Goal: Task Accomplishment & Management: Manage account settings

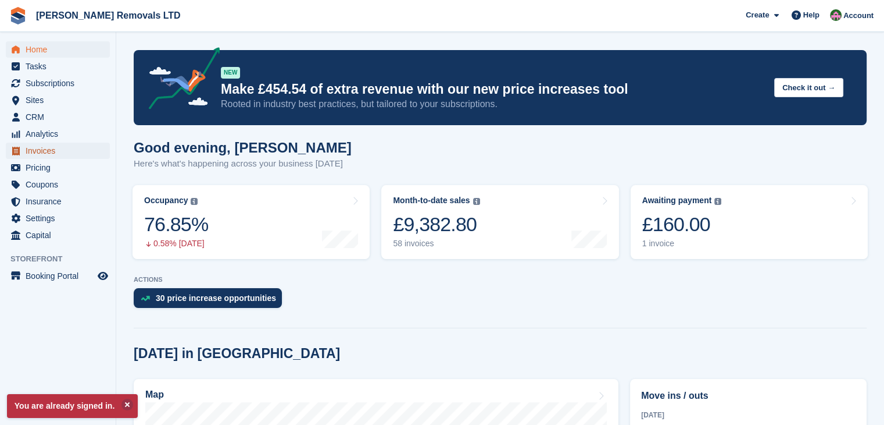
click at [45, 152] on span "Invoices" at bounding box center [61, 150] width 70 height 16
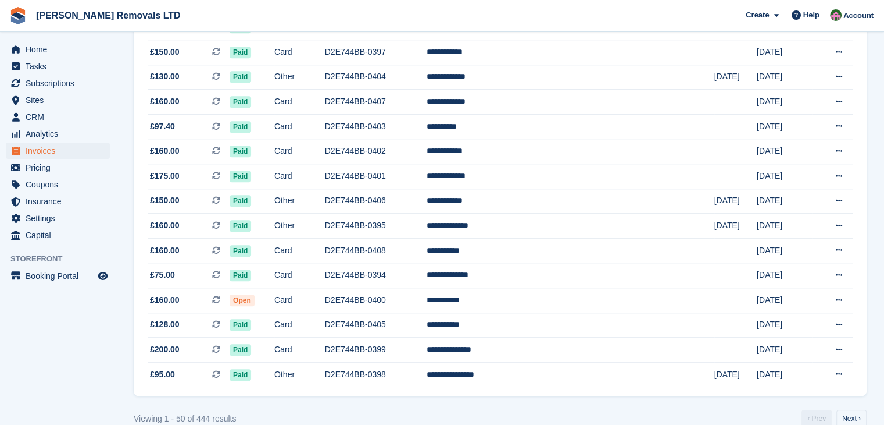
scroll to position [1072, 0]
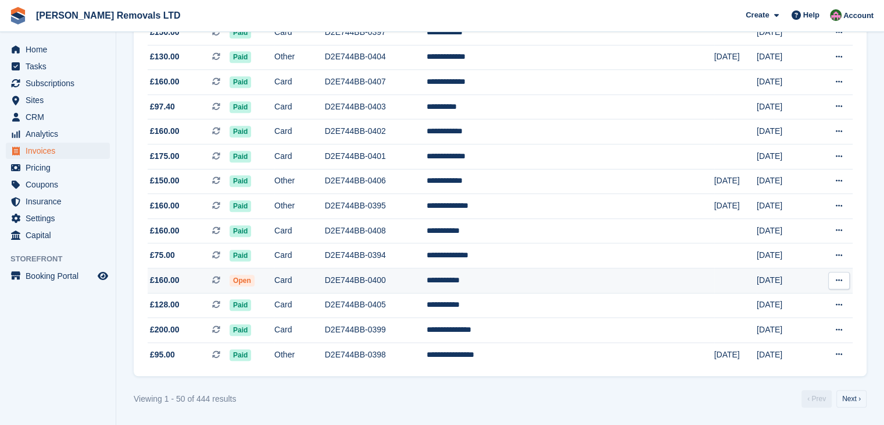
click at [427, 281] on td "D2E744BB-0400" at bounding box center [376, 280] width 102 height 25
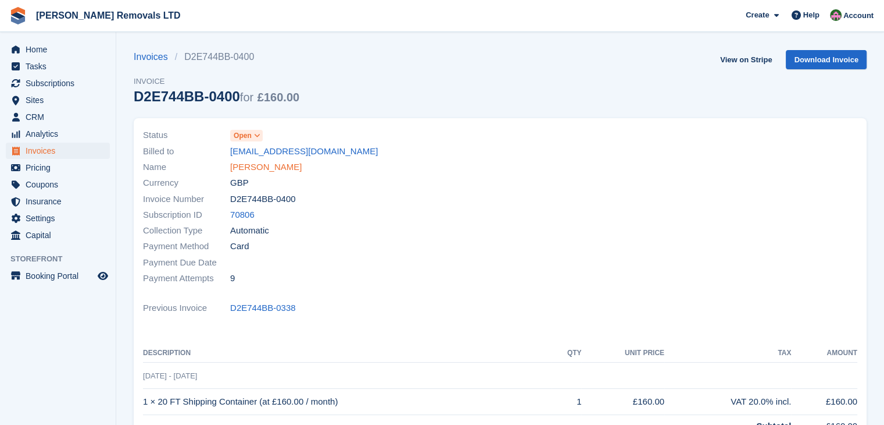
click at [255, 167] on link "Sam Bromley" at bounding box center [266, 167] width 72 height 13
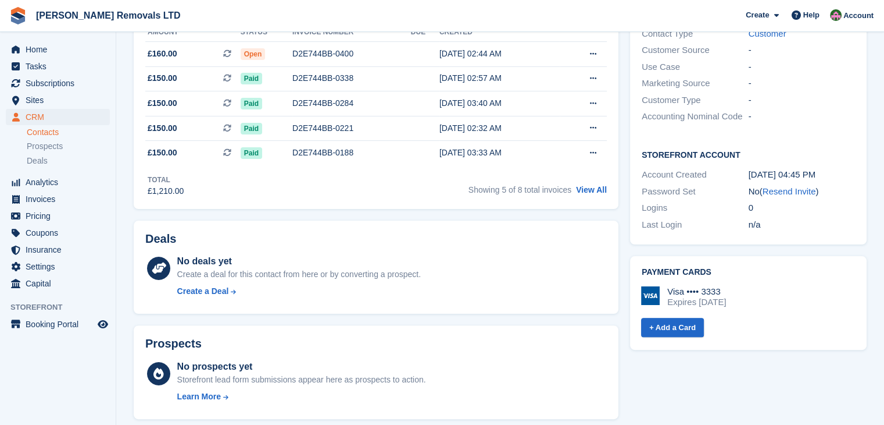
scroll to position [291, 0]
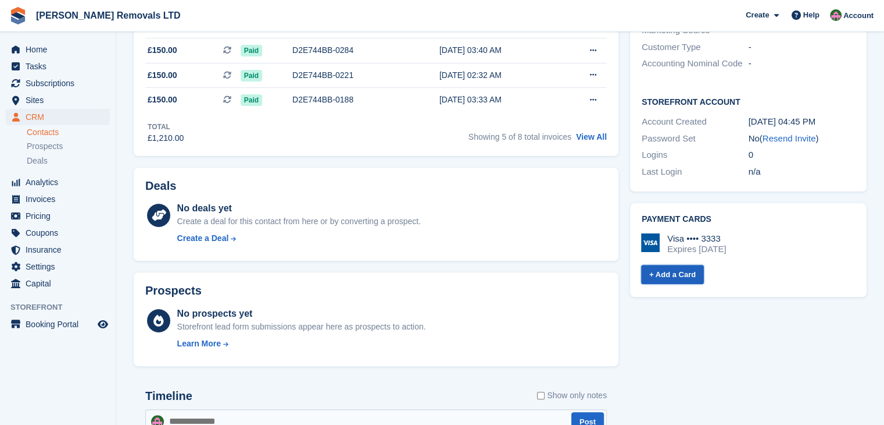
click at [675, 265] on link "+ Add a Card" at bounding box center [672, 274] width 63 height 19
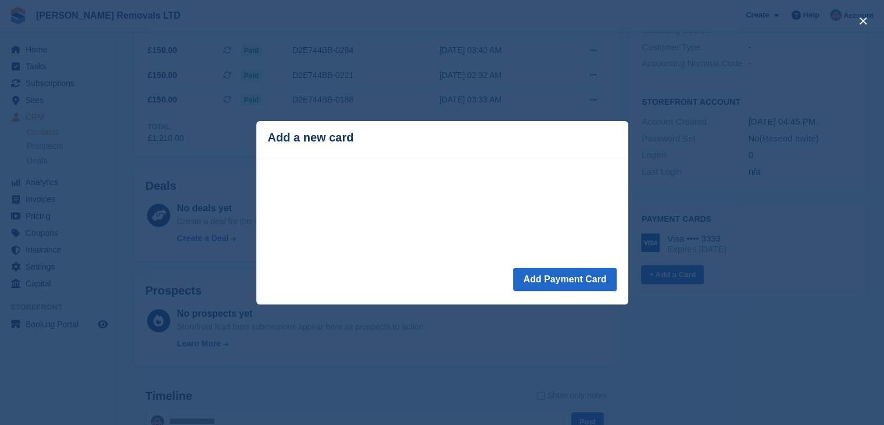
click at [519, 340] on div "close" at bounding box center [442, 212] width 884 height 425
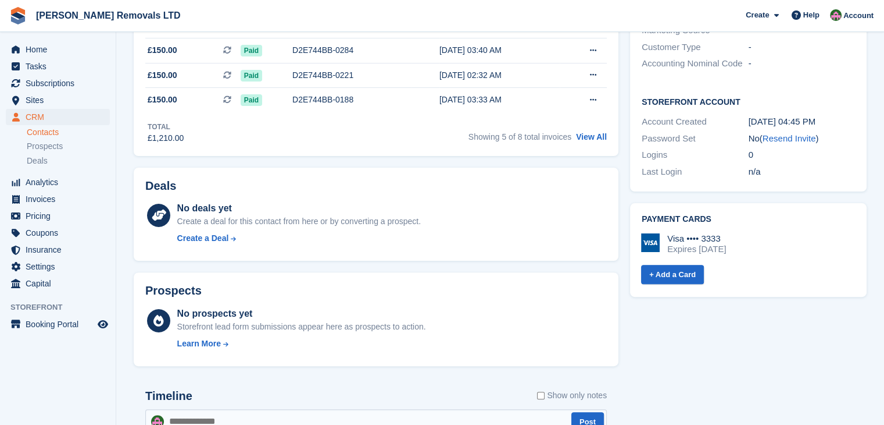
click at [700, 244] on div "Expires November 2027" at bounding box center [697, 249] width 59 height 10
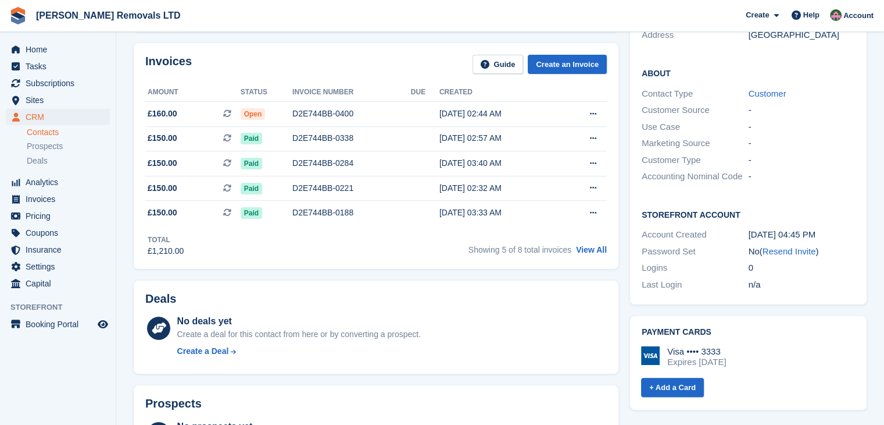
scroll to position [0, 0]
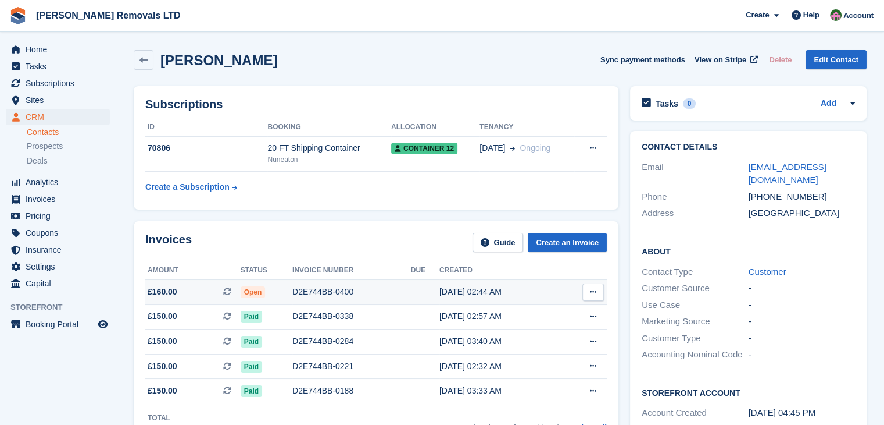
click at [315, 286] on div "D2E744BB-0400" at bounding box center [352, 292] width 119 height 12
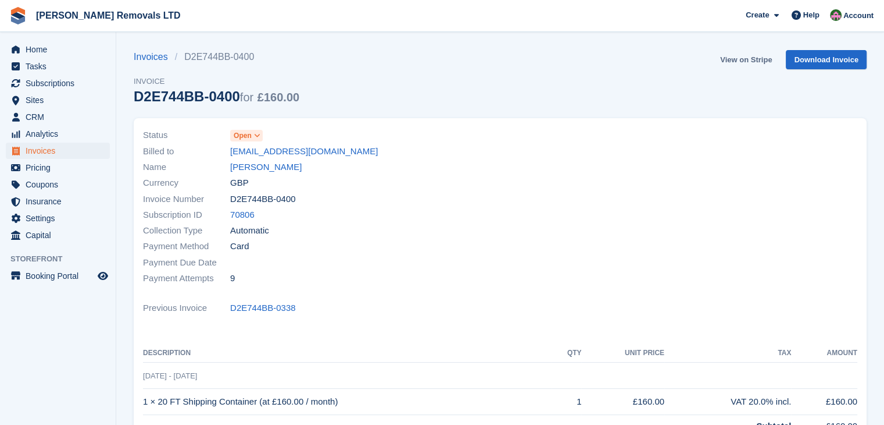
click at [761, 65] on link "View on Stripe" at bounding box center [746, 59] width 61 height 19
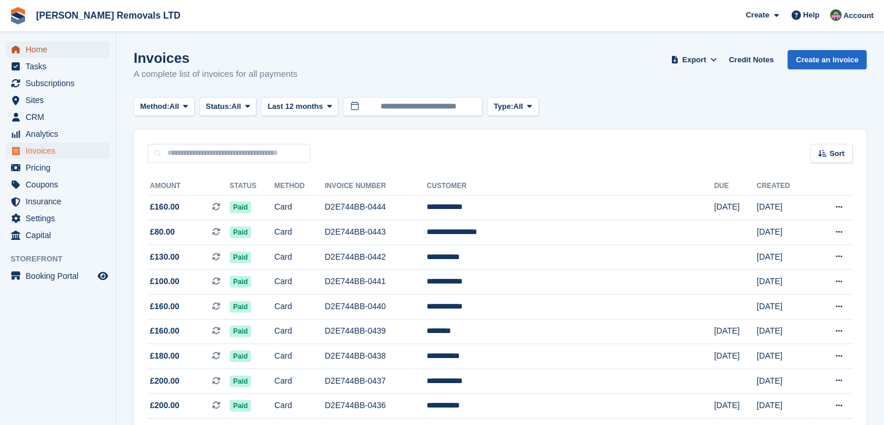
click at [43, 54] on span "Home" at bounding box center [61, 49] width 70 height 16
